Goal: Information Seeking & Learning: Learn about a topic

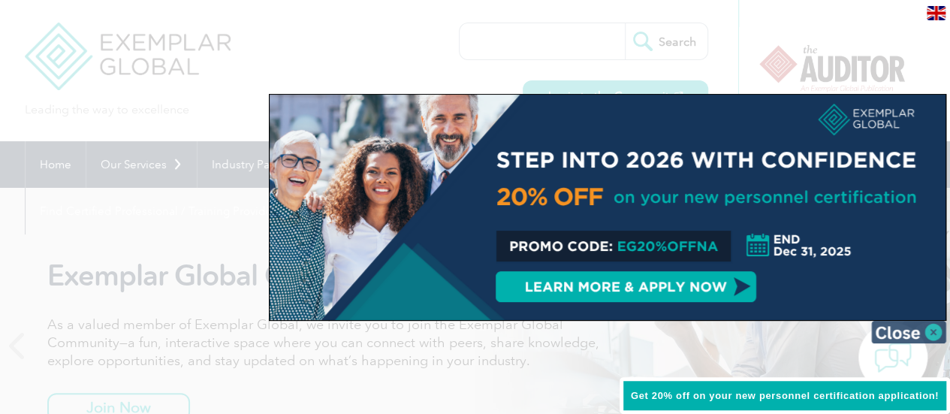
click at [892, 327] on img at bounding box center [908, 332] width 75 height 23
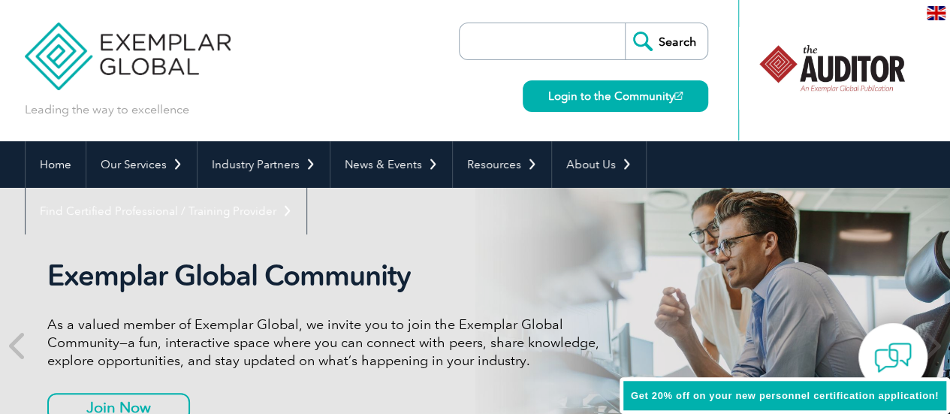
click at [551, 31] on input "search" at bounding box center [546, 41] width 158 height 36
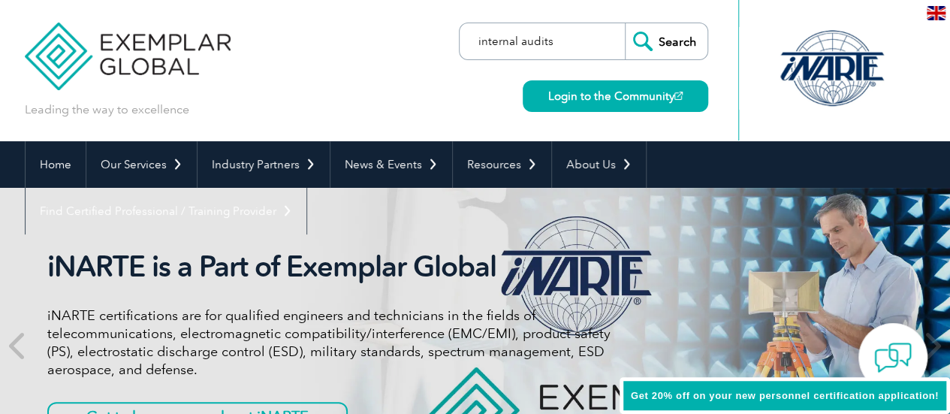
type input "internal audits"
click at [625, 23] on input "Search" at bounding box center [666, 41] width 83 height 36
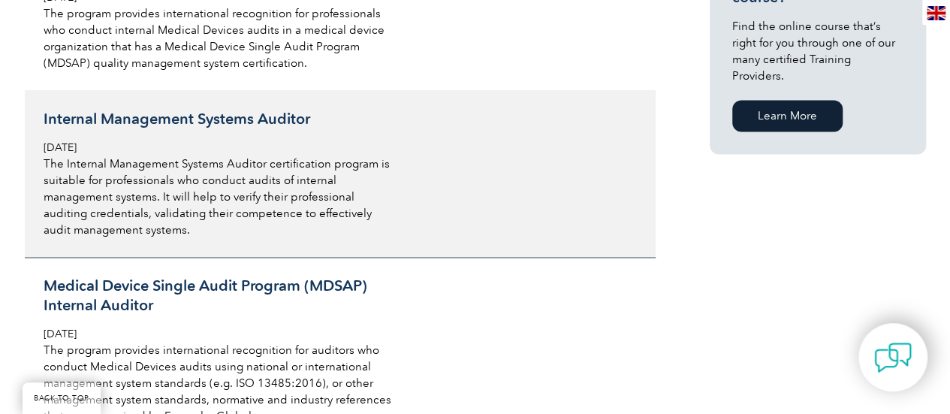
scroll to position [1001, 0]
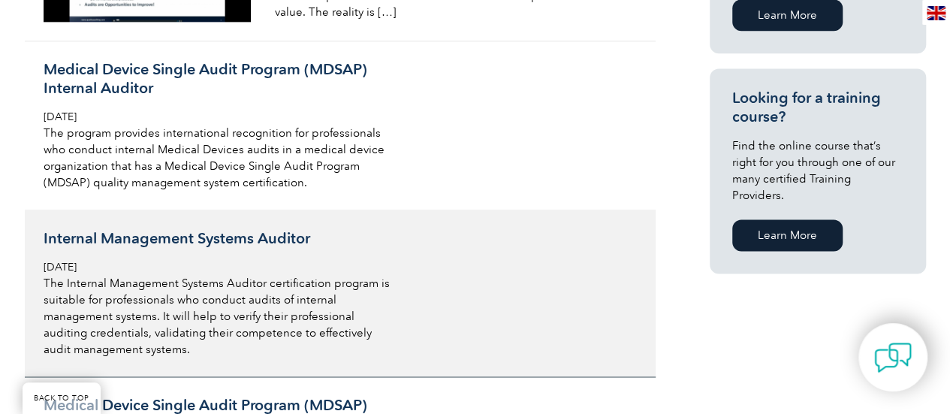
click at [325, 243] on h3 "Internal Management Systems Auditor" at bounding box center [222, 238] width 356 height 19
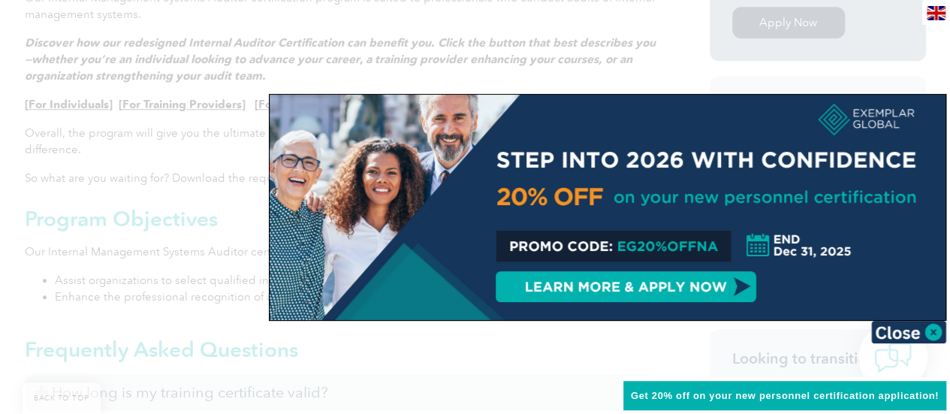
scroll to position [601, 0]
click at [902, 336] on img at bounding box center [908, 332] width 75 height 23
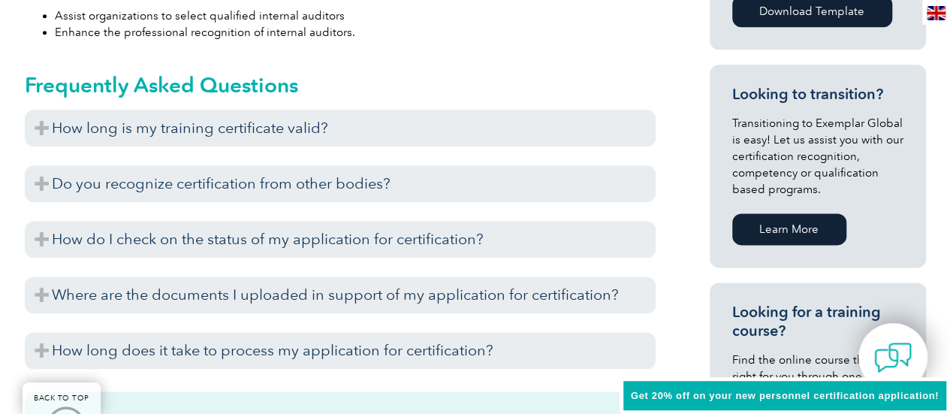
scroll to position [901, 0]
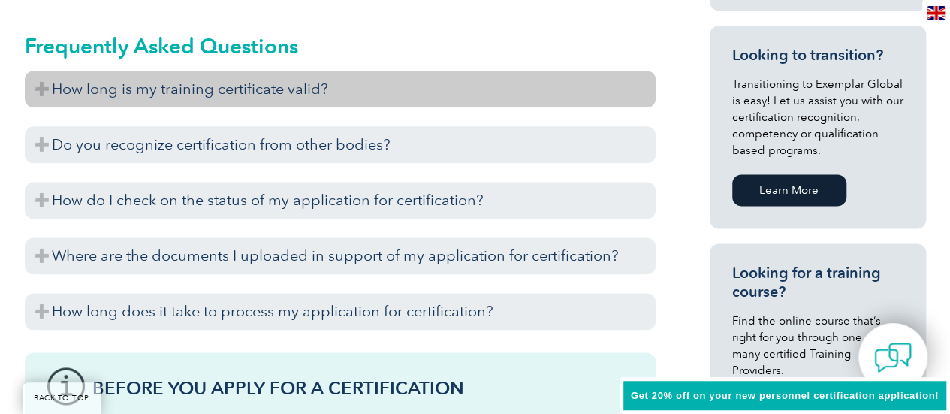
click at [289, 85] on h3 "How long is my training certificate valid?" at bounding box center [340, 89] width 631 height 37
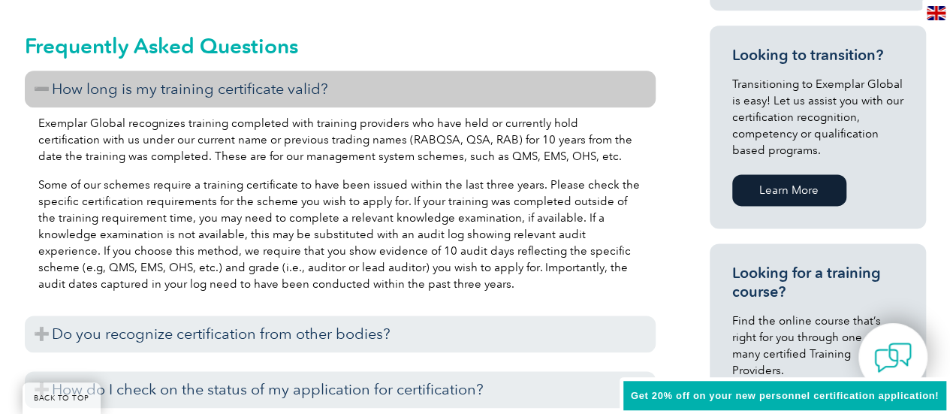
click at [289, 85] on h3 "How long is my training certificate valid?" at bounding box center [340, 89] width 631 height 37
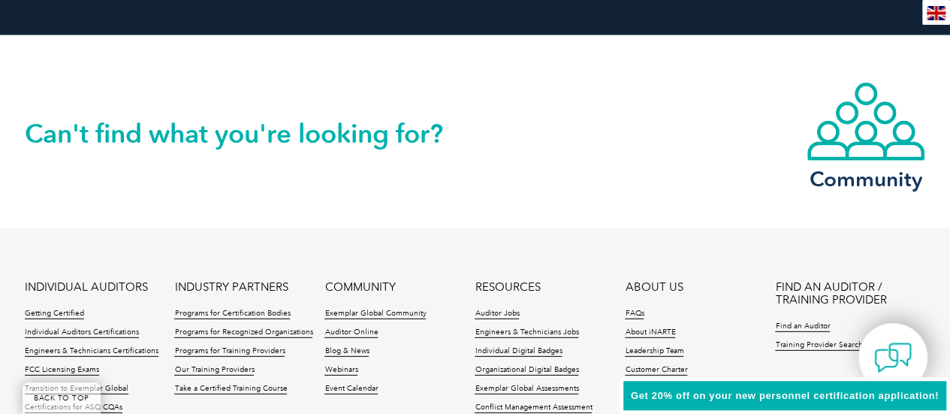
scroll to position [2102, 0]
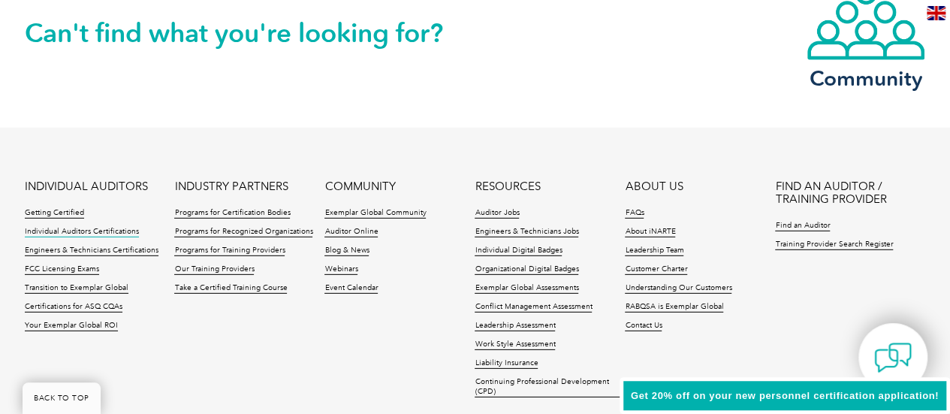
click at [116, 228] on link "Individual Auditors Certifications" at bounding box center [82, 232] width 114 height 11
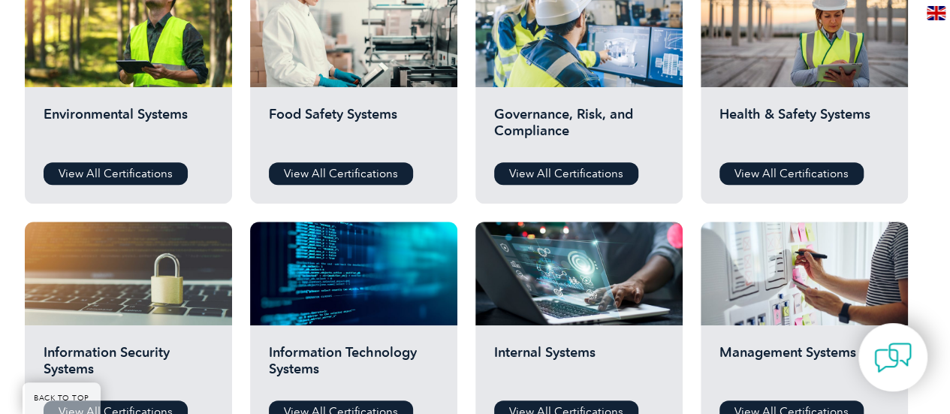
scroll to position [701, 0]
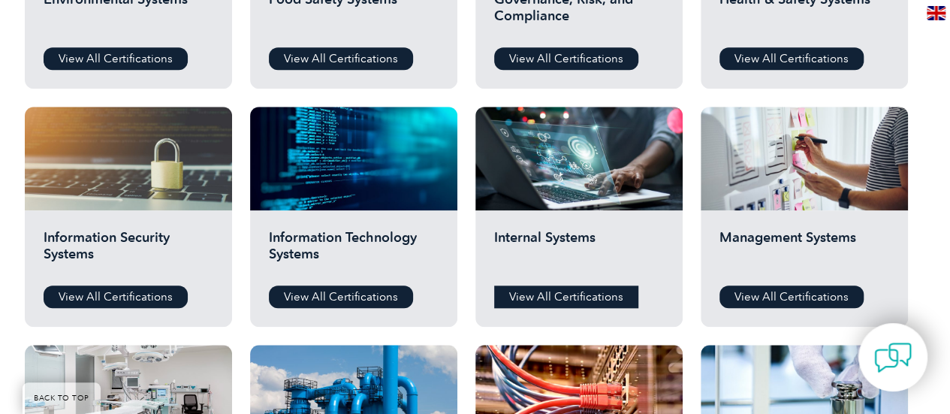
click at [565, 294] on link "View All Certifications" at bounding box center [566, 296] width 144 height 23
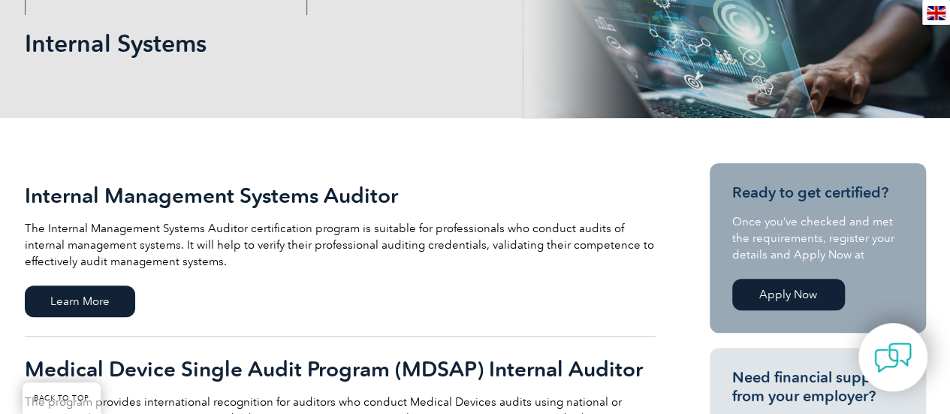
scroll to position [200, 0]
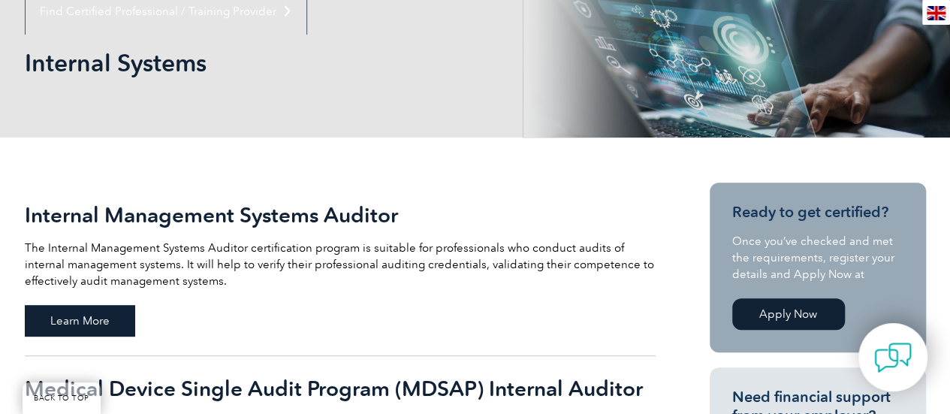
click at [72, 311] on span "Learn More" at bounding box center [80, 321] width 110 height 32
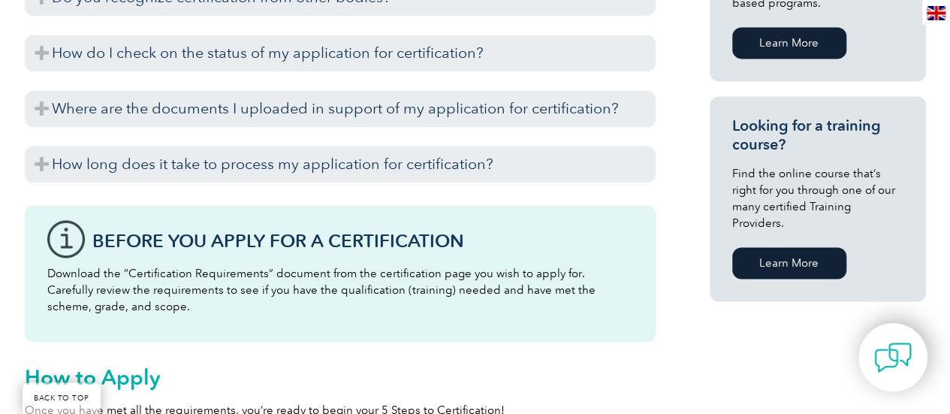
scroll to position [1101, 0]
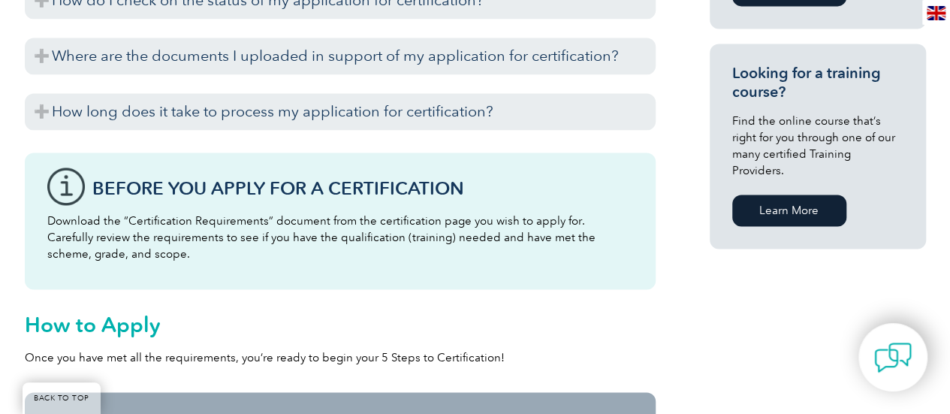
click at [815, 194] on link "Learn More" at bounding box center [789, 210] width 114 height 32
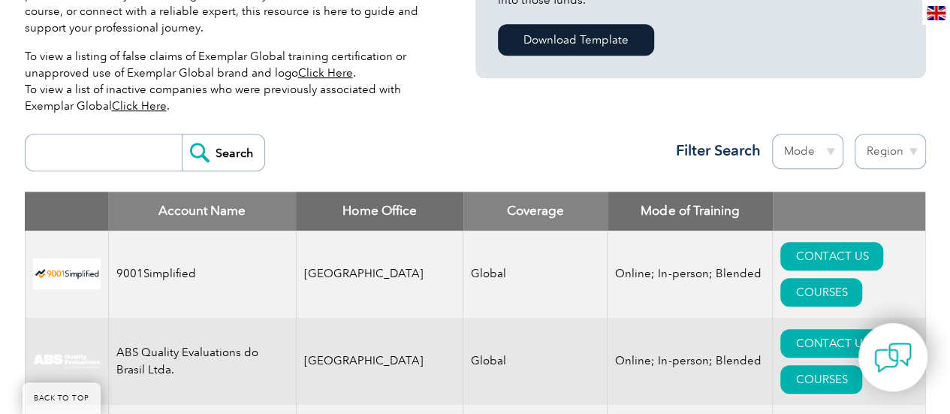
scroll to position [500, 0]
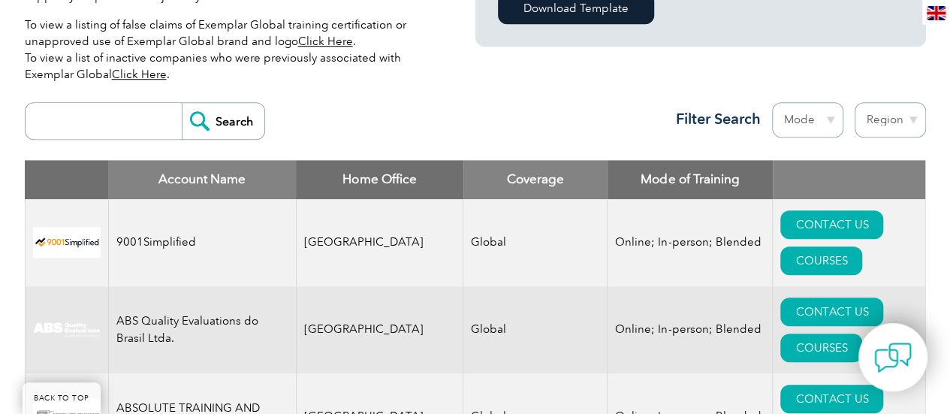
click at [76, 113] on input "search" at bounding box center [107, 121] width 149 height 36
type input "internal audit"
click at [182, 103] on input "Search" at bounding box center [223, 121] width 83 height 36
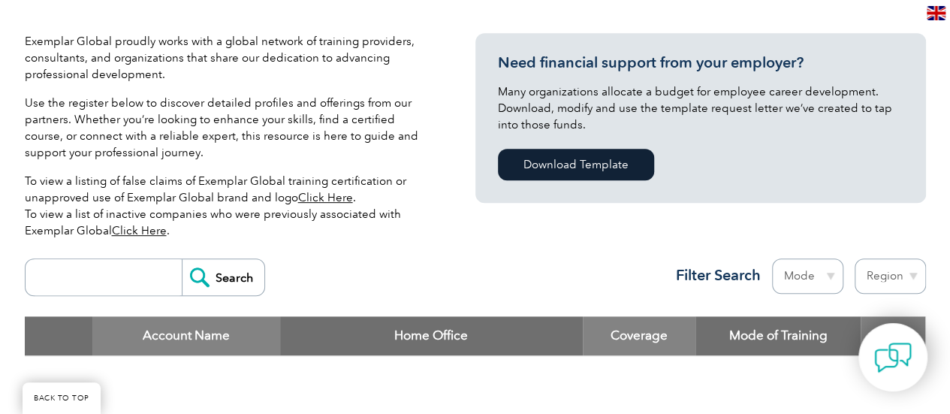
scroll to position [400, 0]
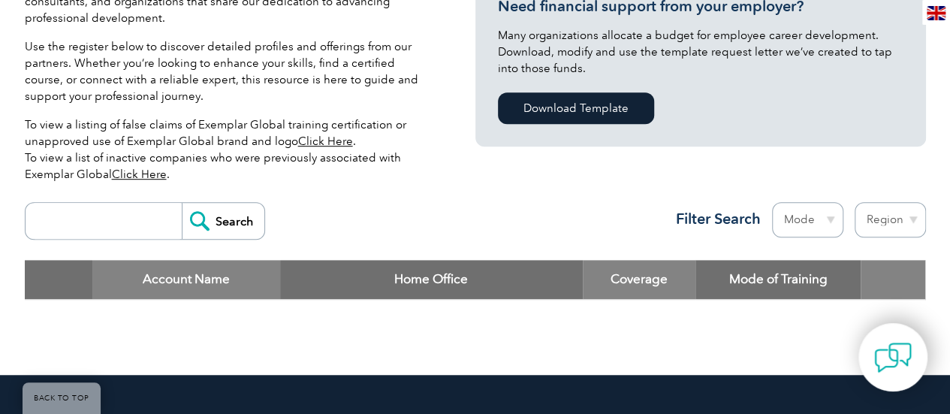
click at [101, 219] on input "search" at bounding box center [107, 221] width 149 height 36
type input "9001"
click at [182, 203] on input "Search" at bounding box center [223, 221] width 83 height 36
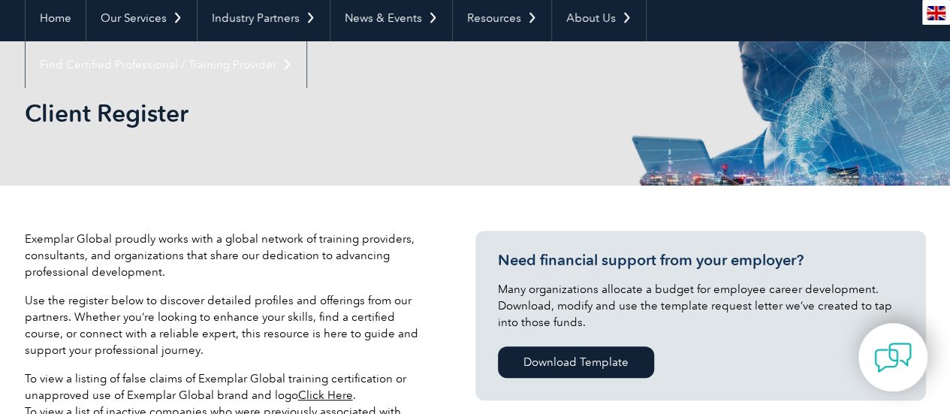
scroll to position [100, 0]
